Goal: Information Seeking & Learning: Learn about a topic

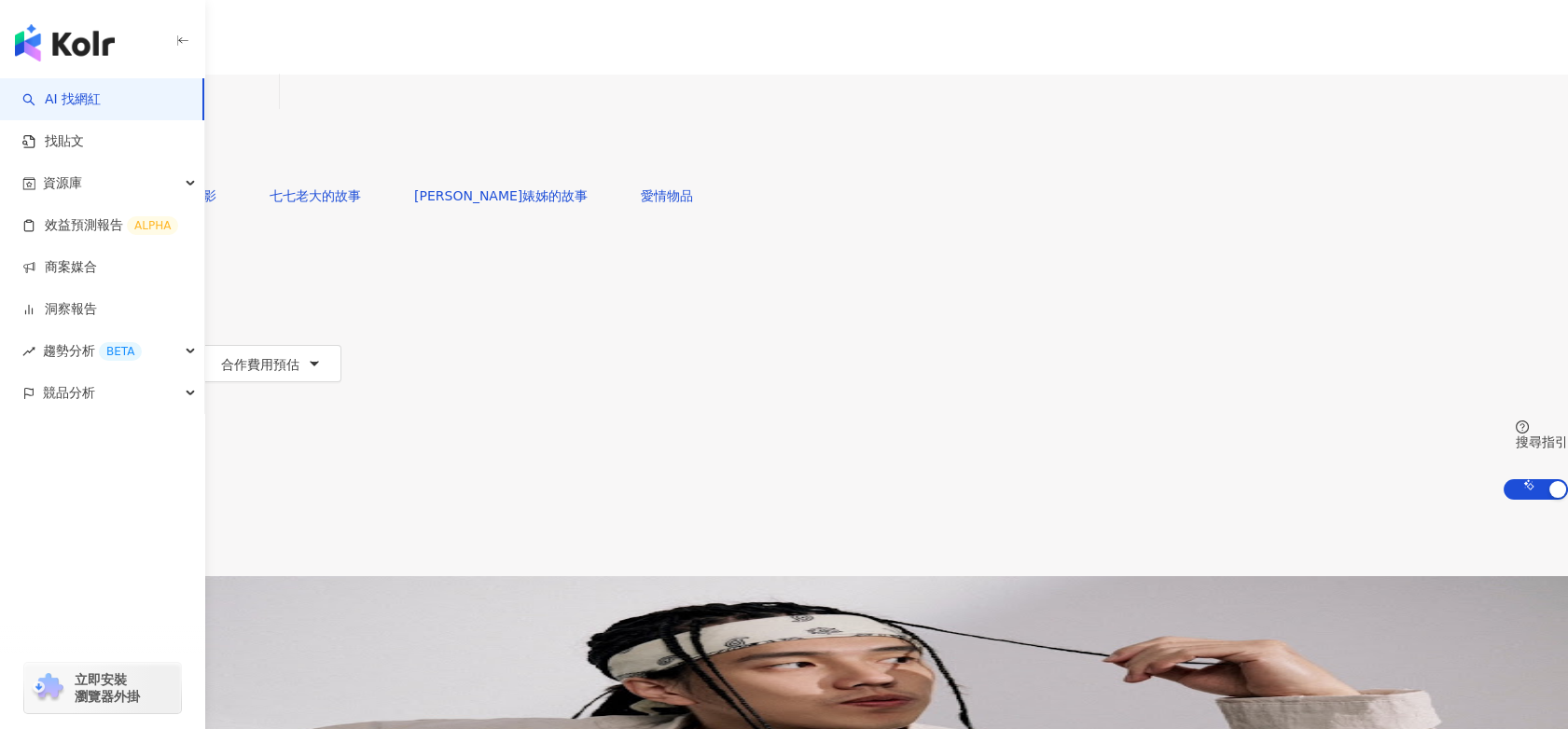
click at [758, 500] on div "共 10,000+ 筆 排序： 關聯性" at bounding box center [784, 538] width 1568 height 77
click at [271, 110] on input "search" at bounding box center [196, 93] width 151 height 36
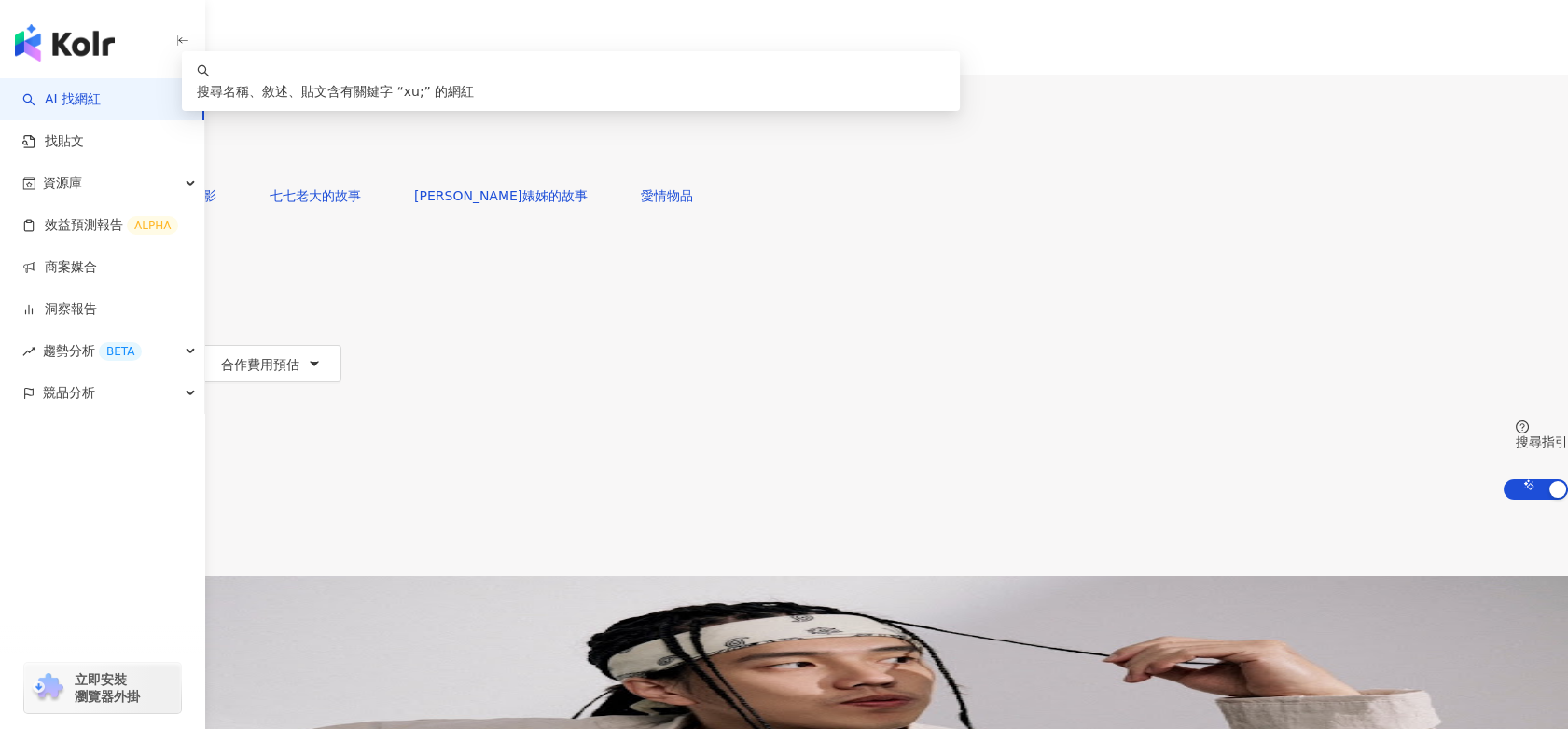
type input "*"
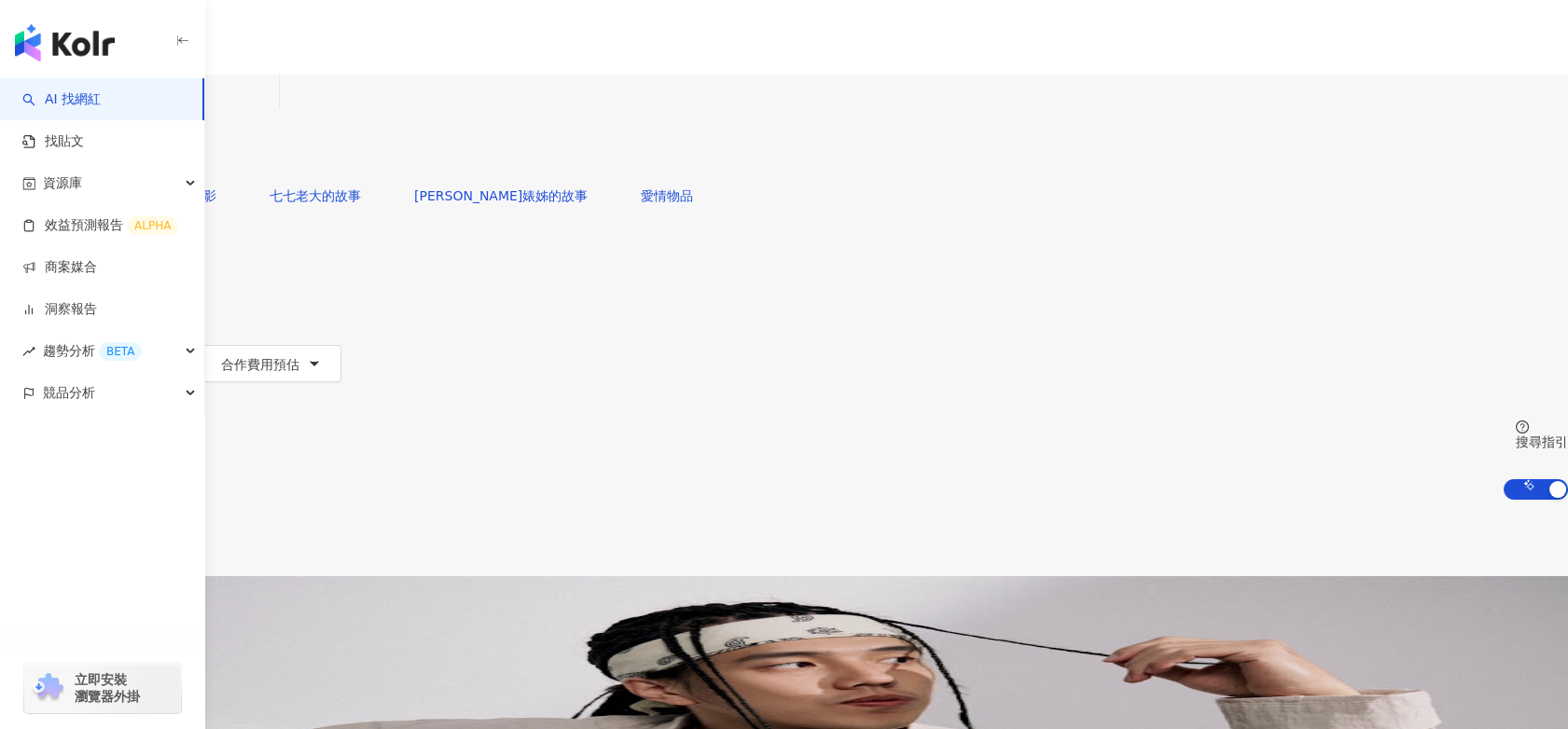
type input "**"
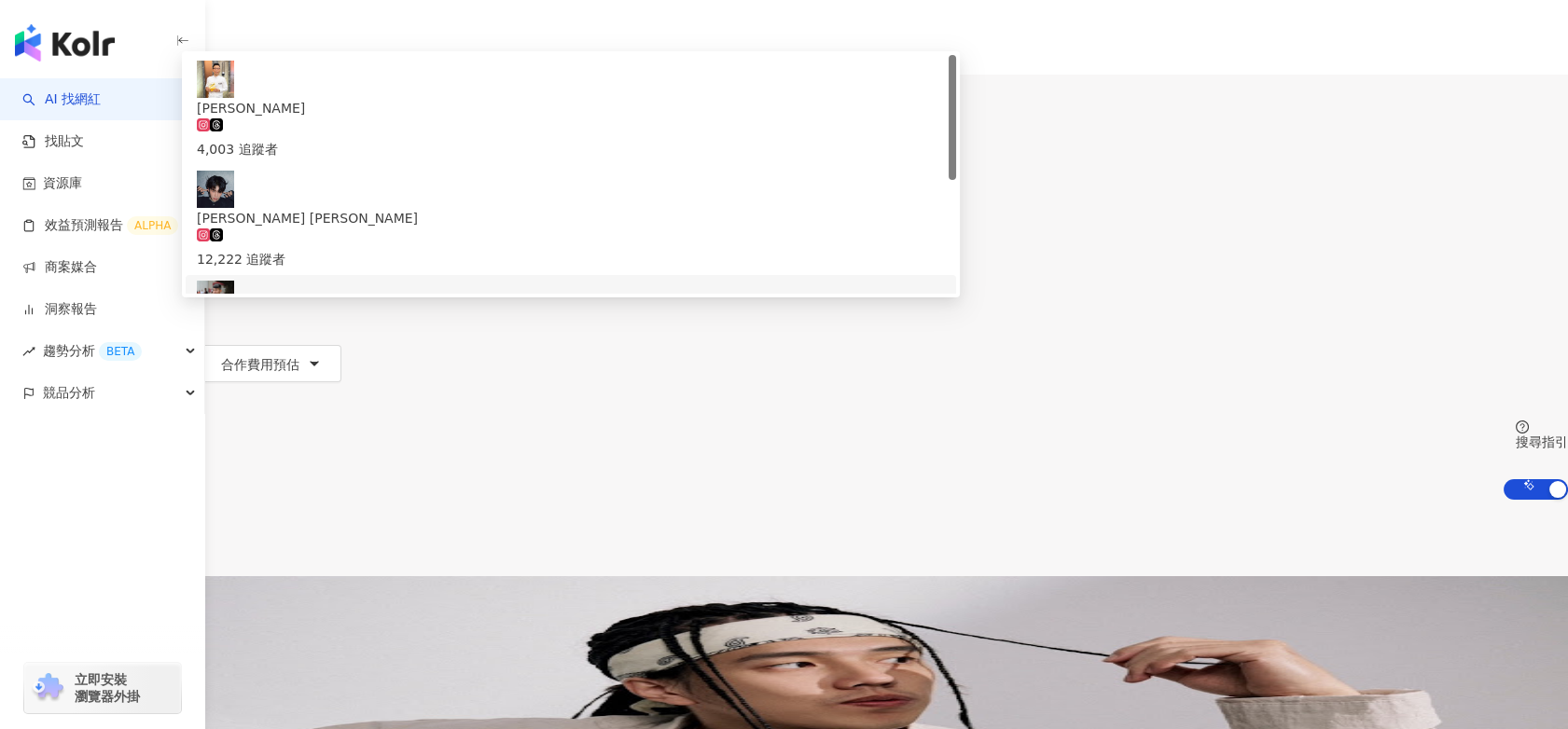
click at [718, 359] on div "282,552 追蹤者" at bounding box center [570, 380] width 748 height 41
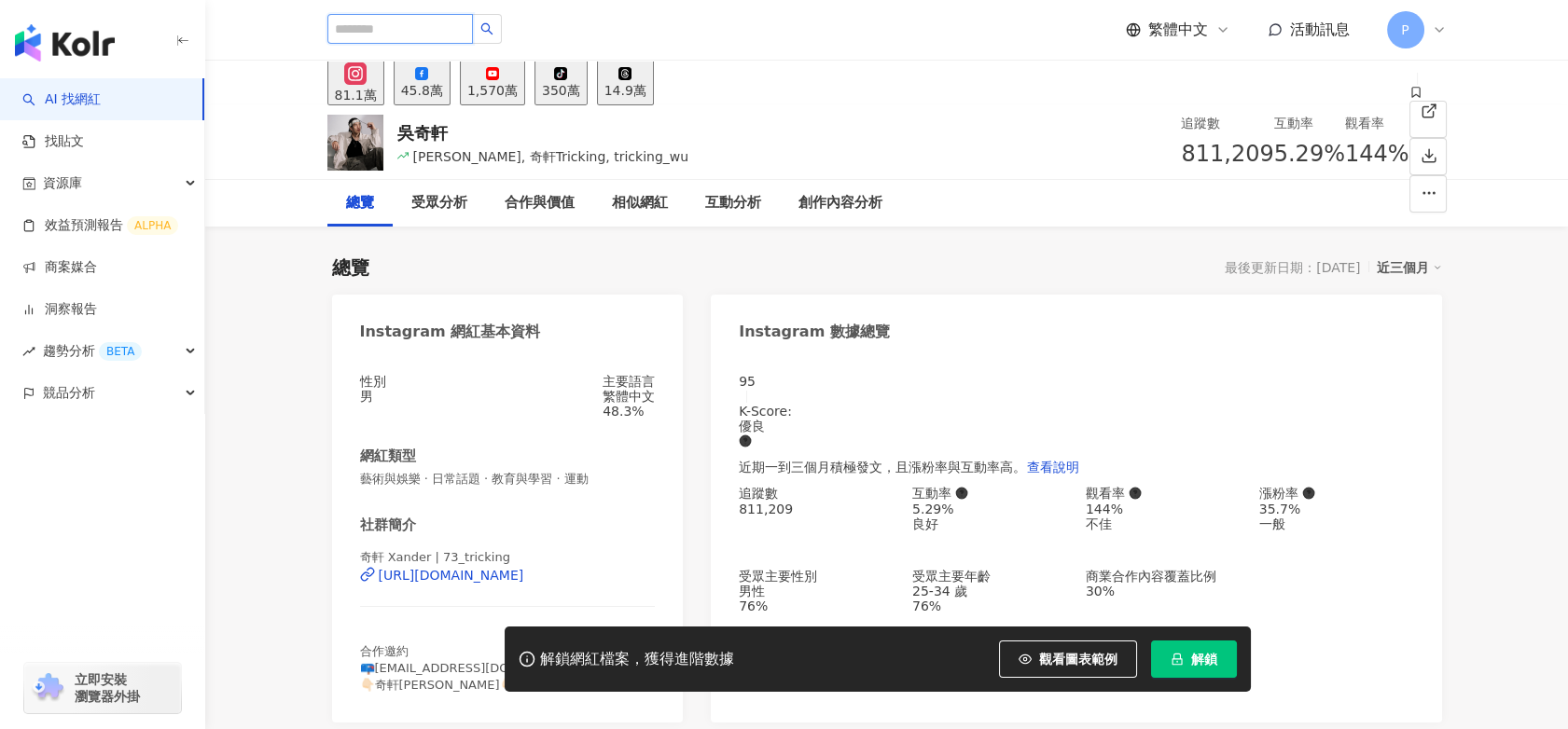
click at [460, 26] on input "search" at bounding box center [399, 29] width 145 height 30
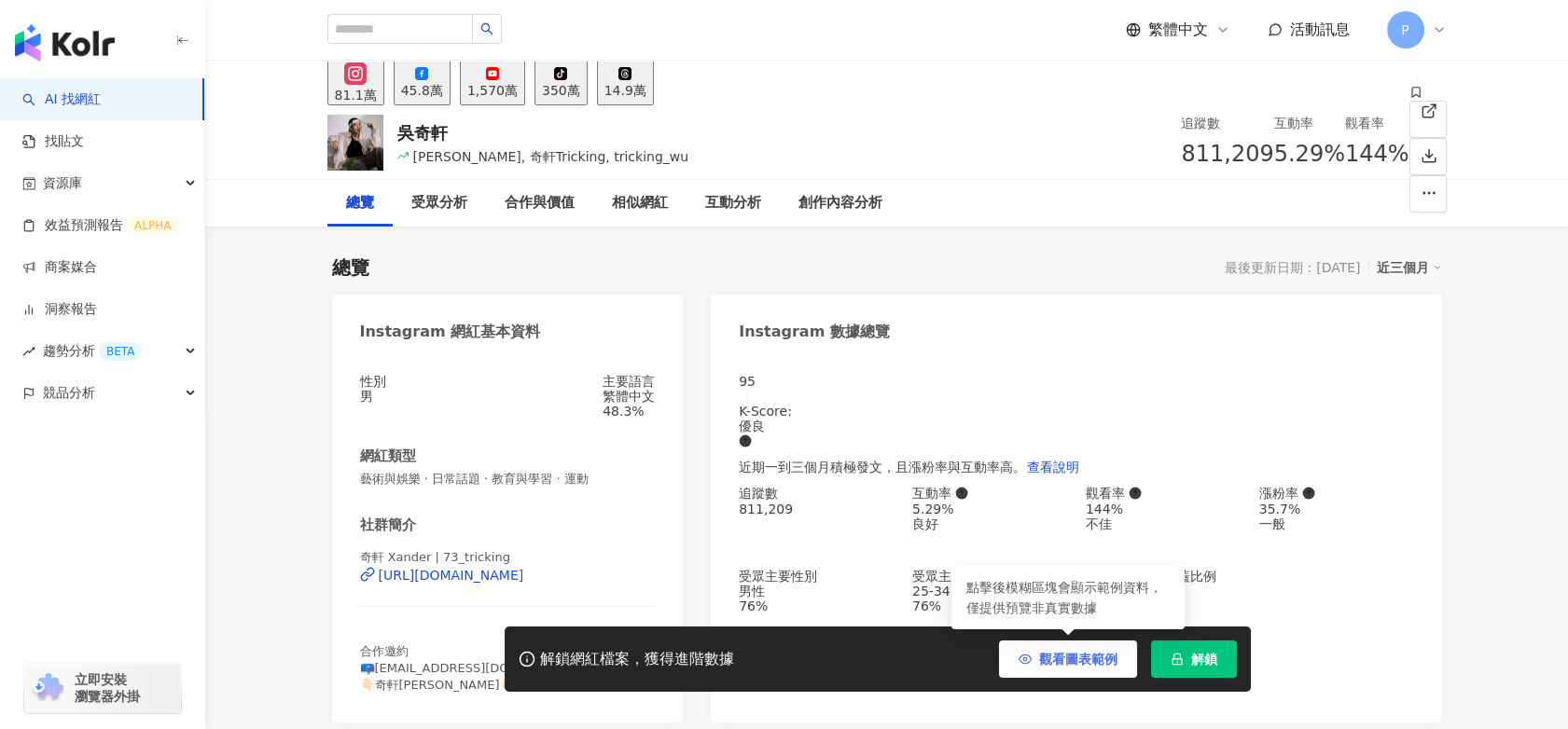
click at [1073, 672] on button "觀看圖表範例" at bounding box center [1067, 660] width 138 height 37
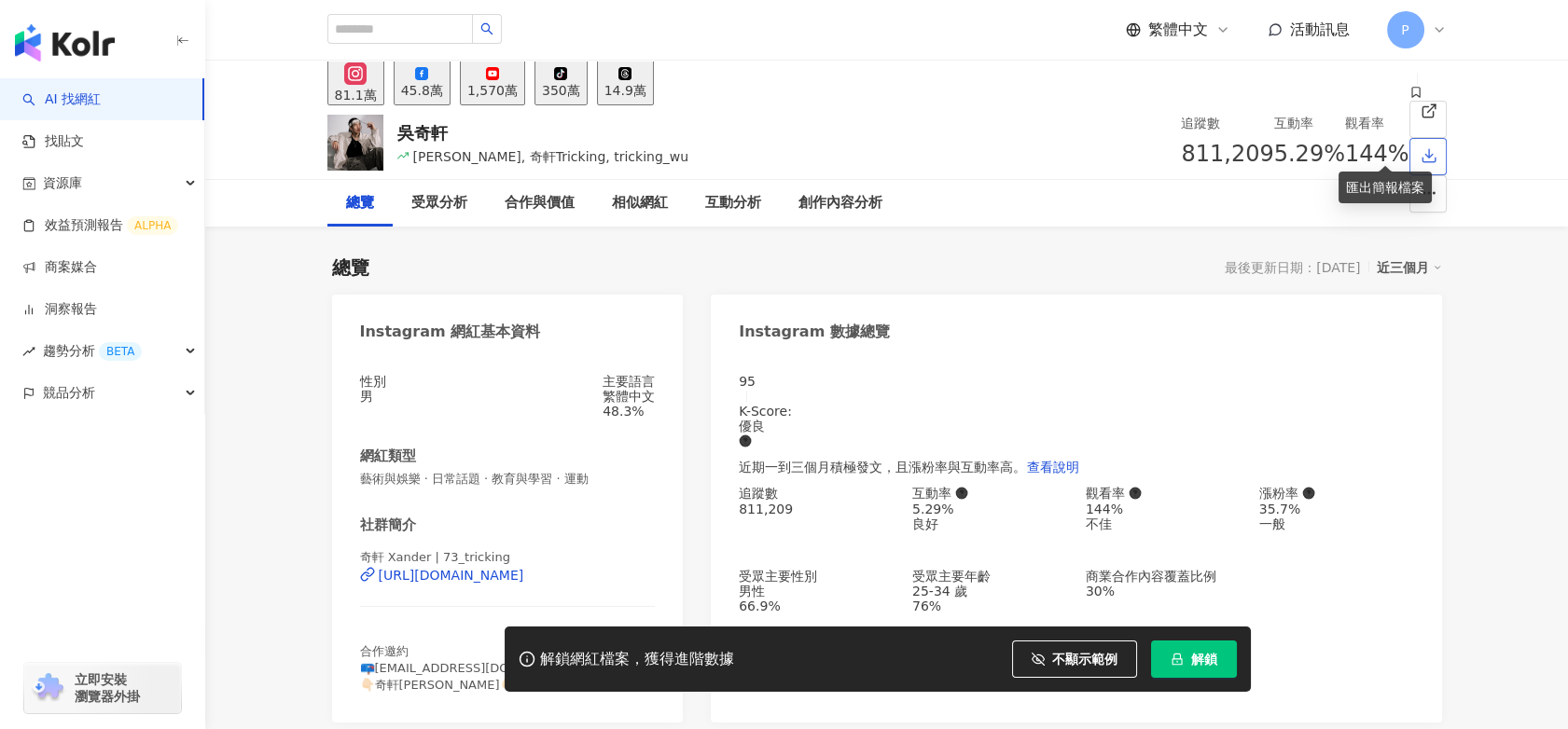
click at [1420, 147] on icon "button" at bounding box center [1429, 155] width 17 height 17
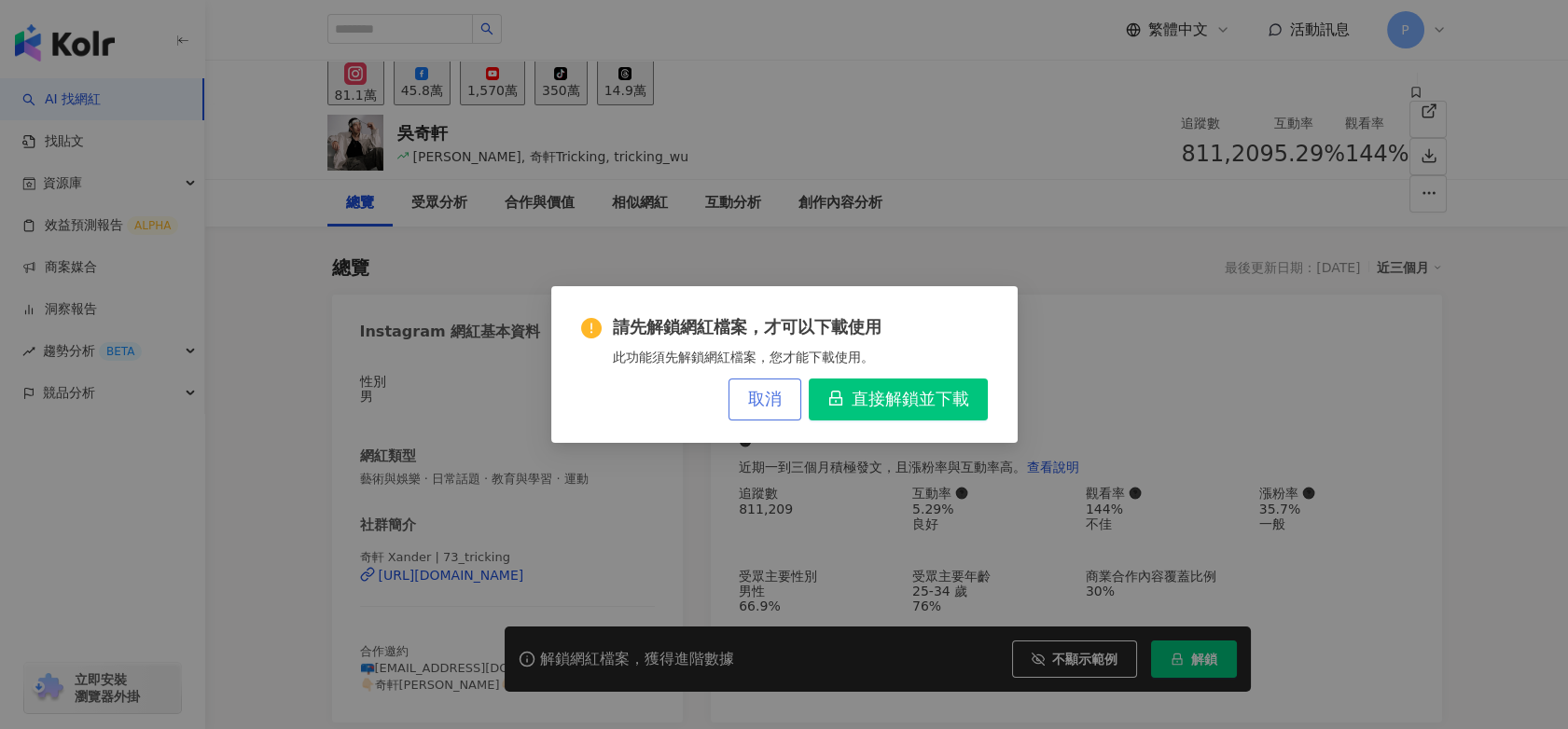
click at [746, 401] on button "取消" at bounding box center [764, 400] width 73 height 42
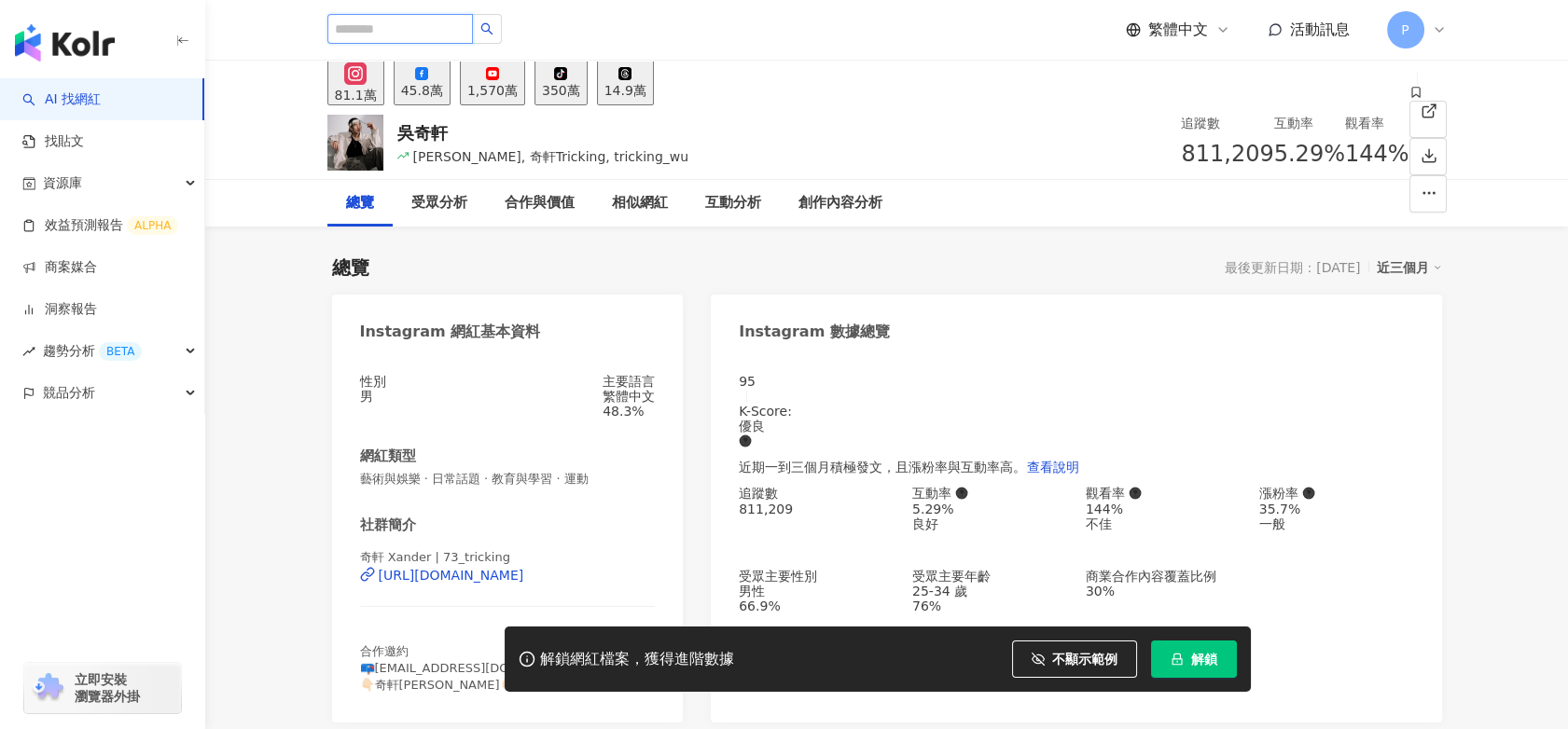
click at [468, 37] on input "search" at bounding box center [399, 29] width 145 height 30
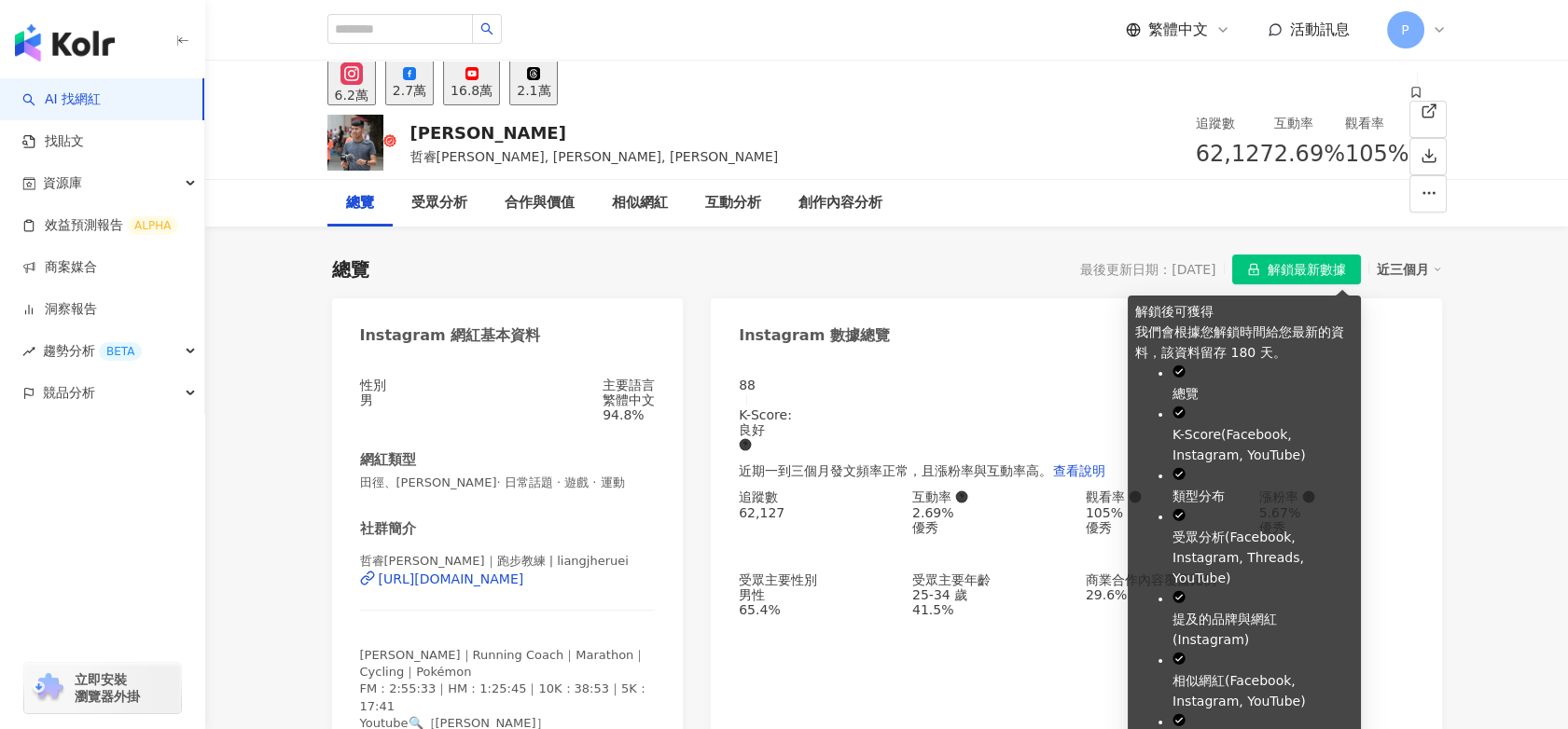
click at [1315, 270] on span "解鎖最新數據" at bounding box center [1307, 270] width 79 height 30
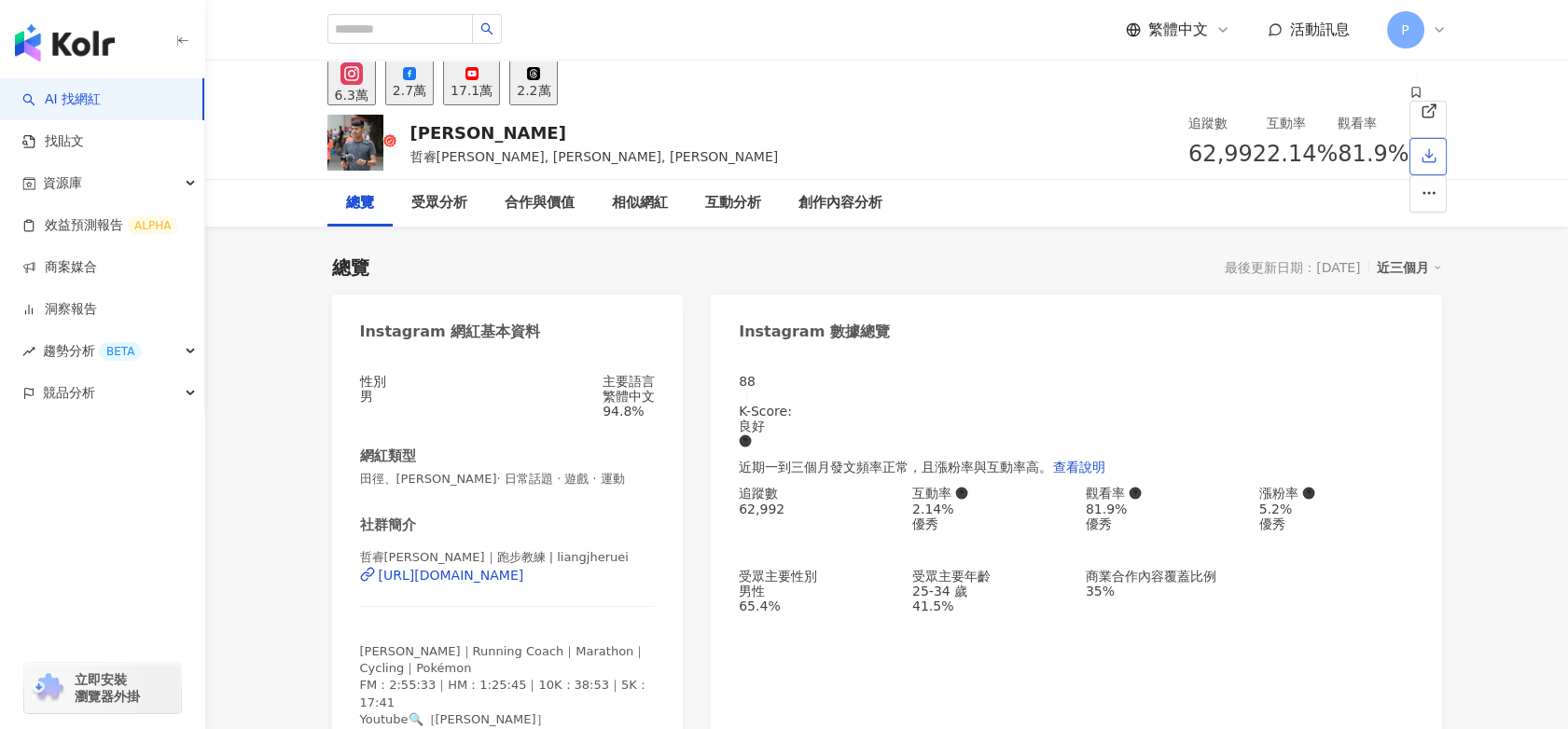
click at [1420, 147] on icon "button" at bounding box center [1429, 155] width 17 height 17
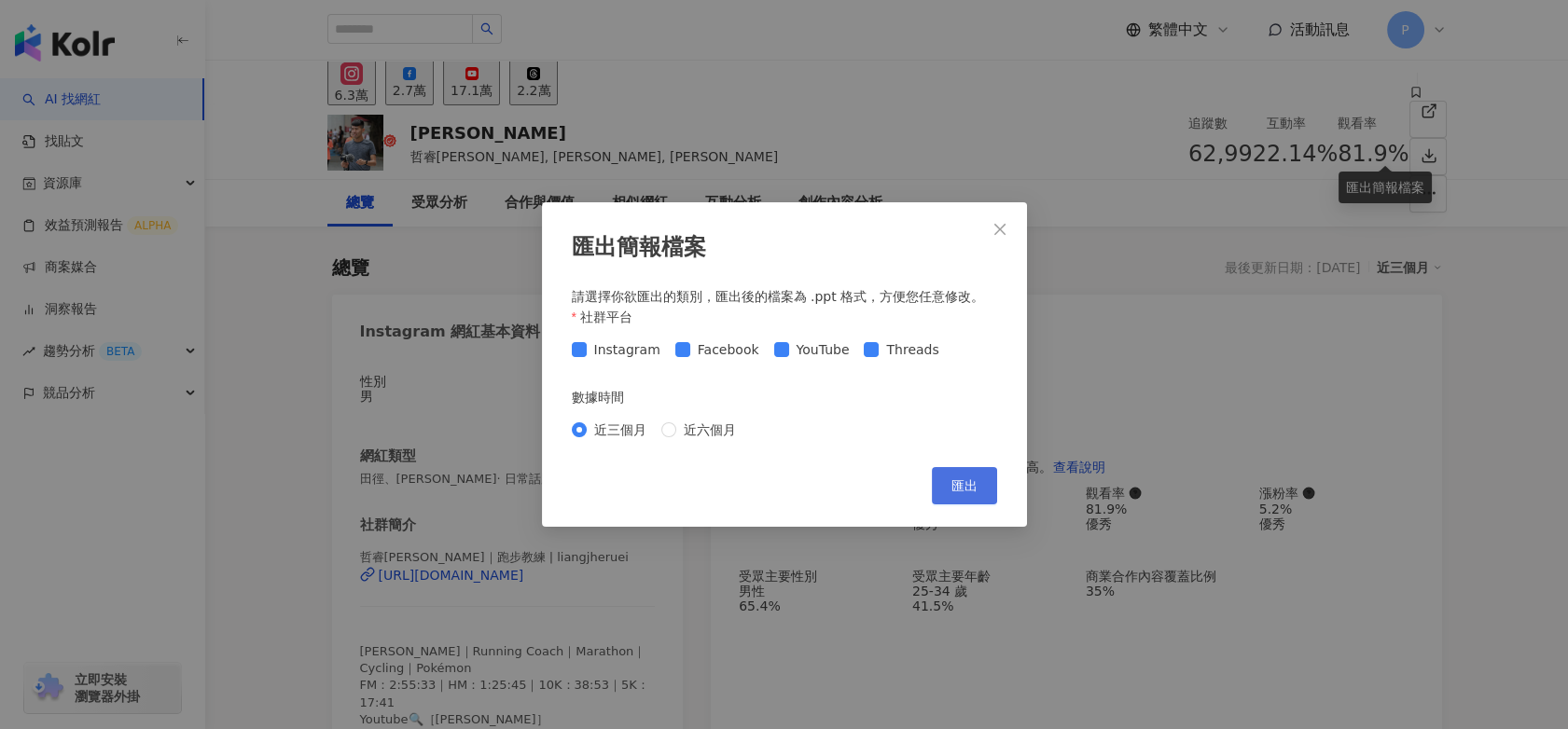
click at [955, 490] on span "匯出" at bounding box center [965, 486] width 26 height 15
